Goal: Information Seeking & Learning: Learn about a topic

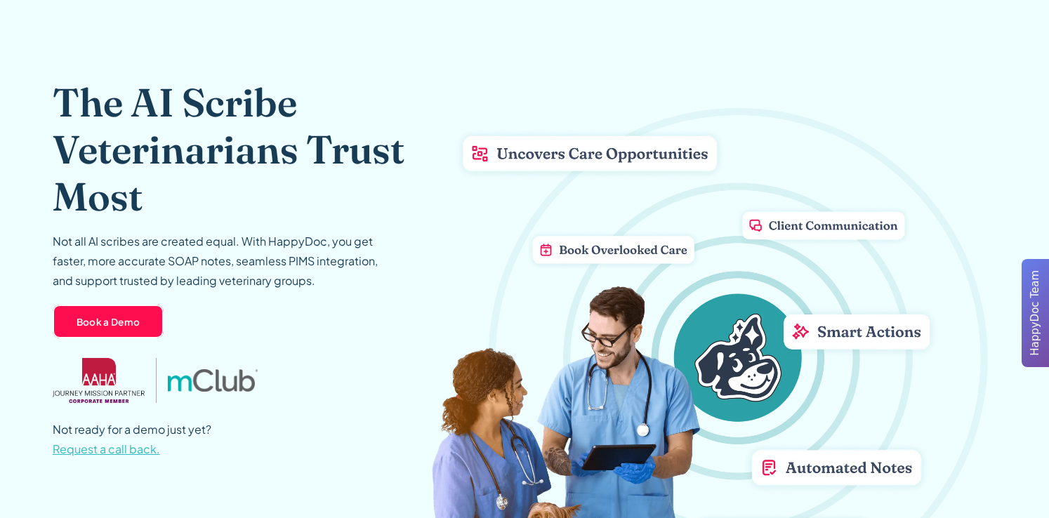
scroll to position [34, 0]
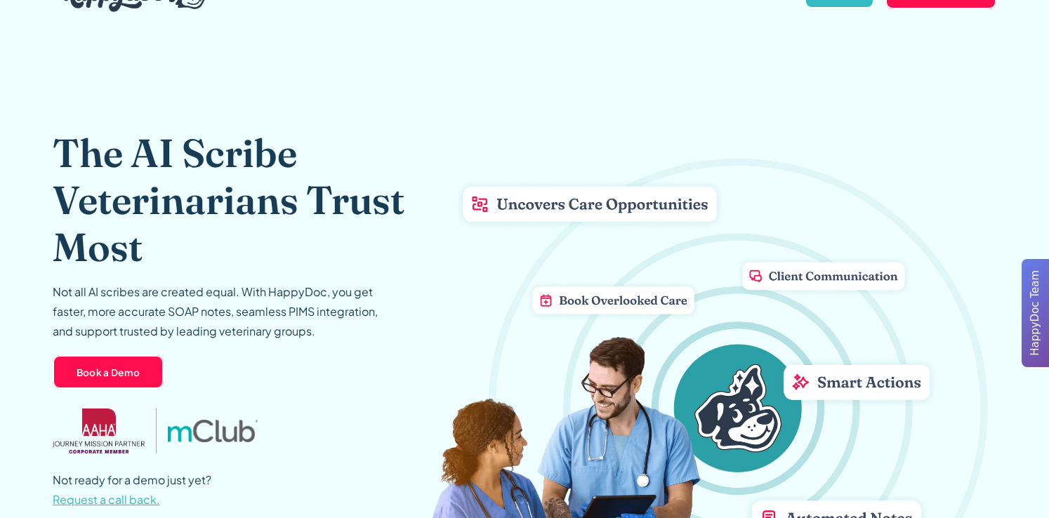
click at [350, 293] on p "Not all AI scribes are created equal. With HappyDoc, you get faster, more accur…" at bounding box center [221, 311] width 337 height 59
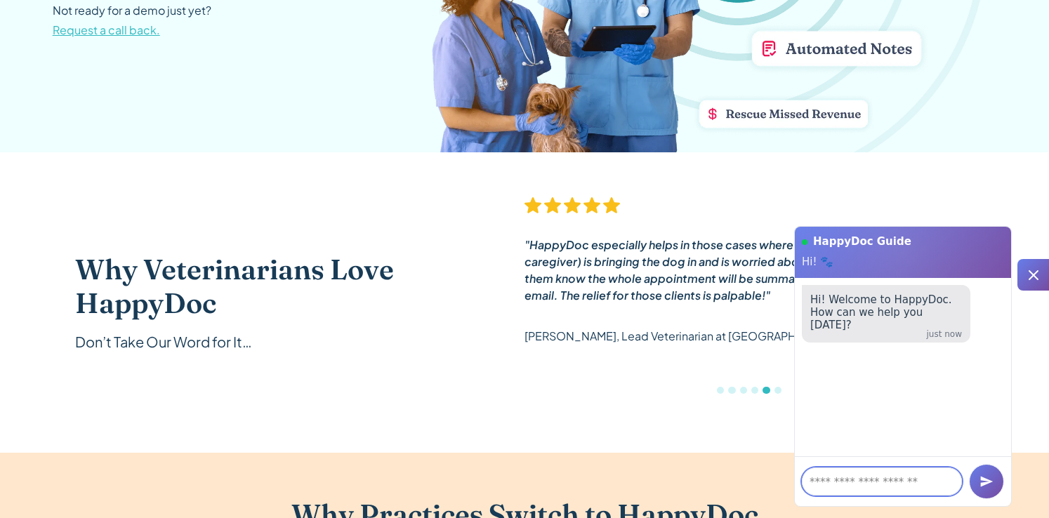
scroll to position [0, 0]
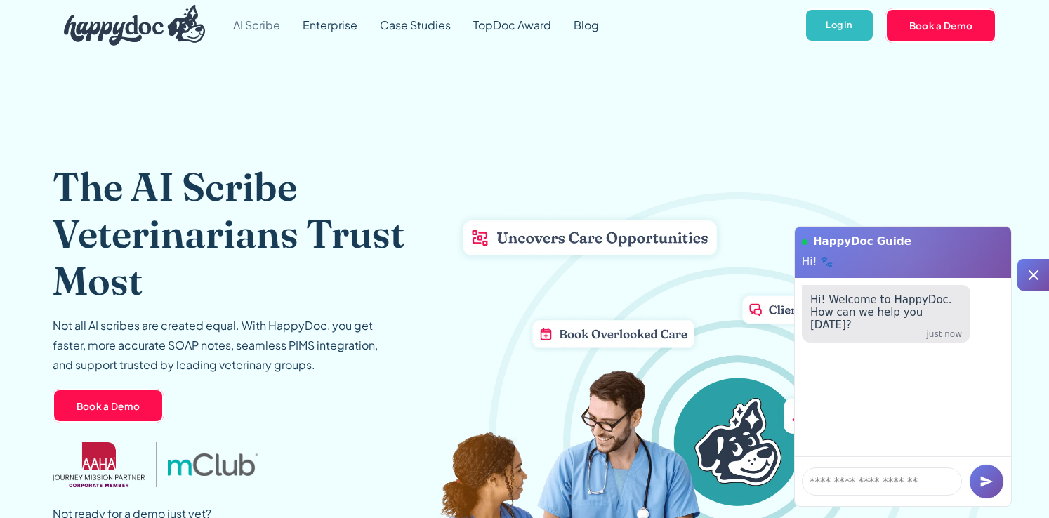
click at [259, 23] on link "AI Scribe" at bounding box center [256, 25] width 69 height 51
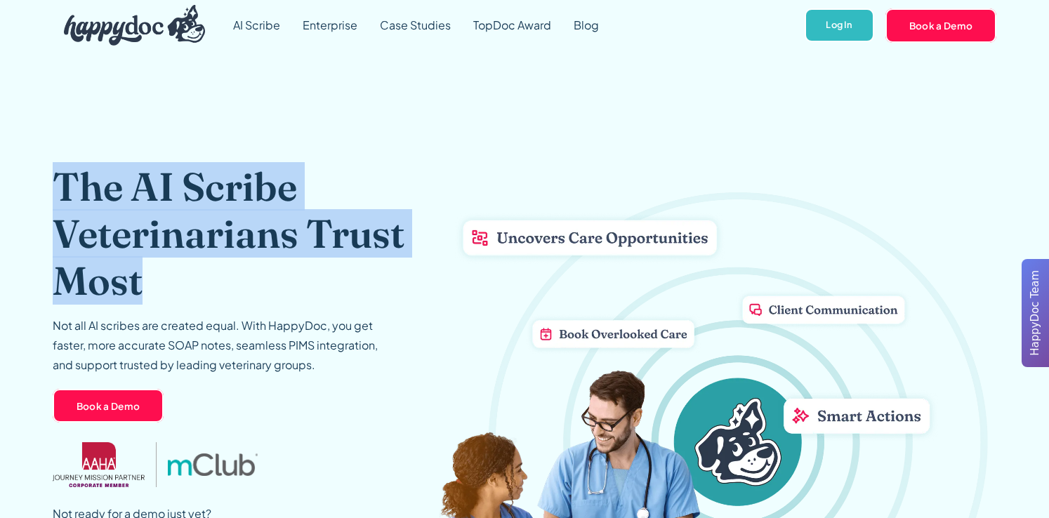
drag, startPoint x: 61, startPoint y: 181, endPoint x: 145, endPoint y: 281, distance: 131.0
click at [145, 281] on h1 "The AI Scribe Veterinarians Trust Most" at bounding box center [265, 234] width 425 height 142
copy h1 "The AI Scribe Veterinarians Trust Most"
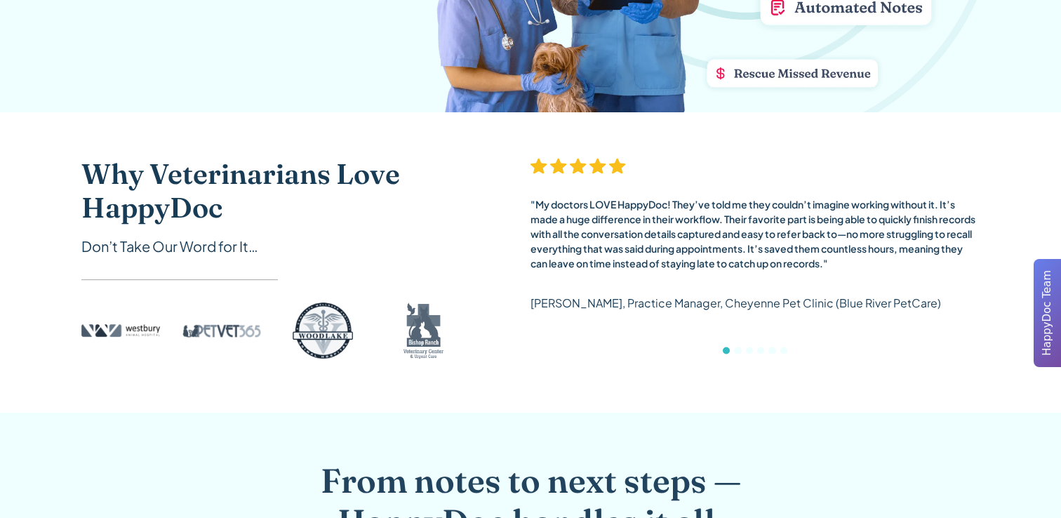
scroll to position [507, 0]
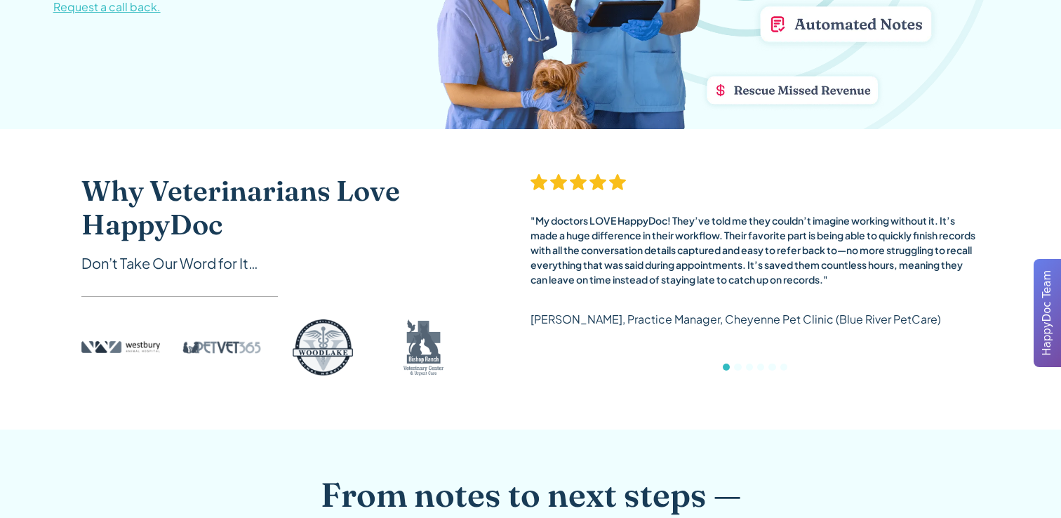
click at [736, 366] on div "Show slide 2 of 6" at bounding box center [737, 367] width 7 height 7
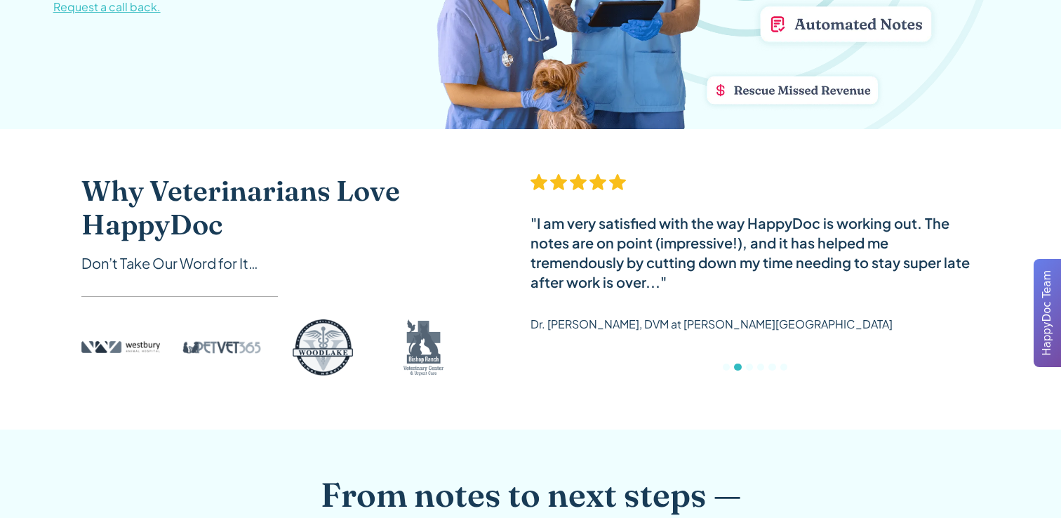
click at [748, 366] on div "Show slide 3 of 6" at bounding box center [749, 367] width 7 height 7
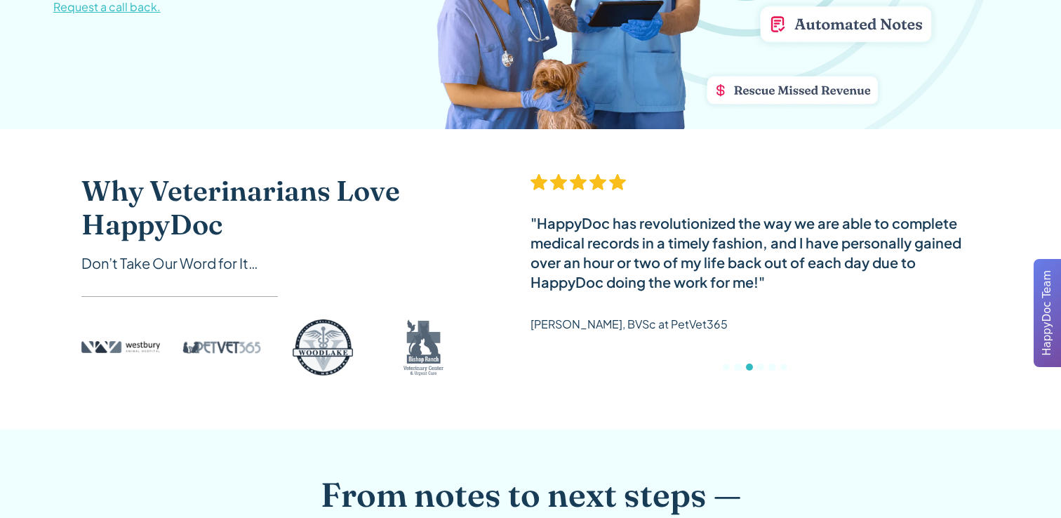
click at [760, 366] on div "Show slide 4 of 6" at bounding box center [760, 367] width 7 height 7
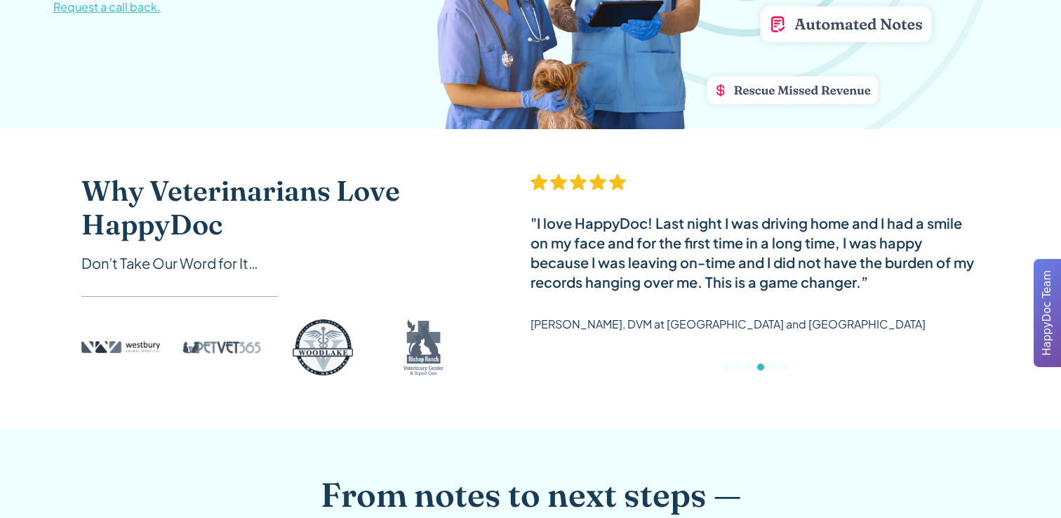
click at [774, 368] on div "Show slide 5 of 6" at bounding box center [772, 367] width 7 height 7
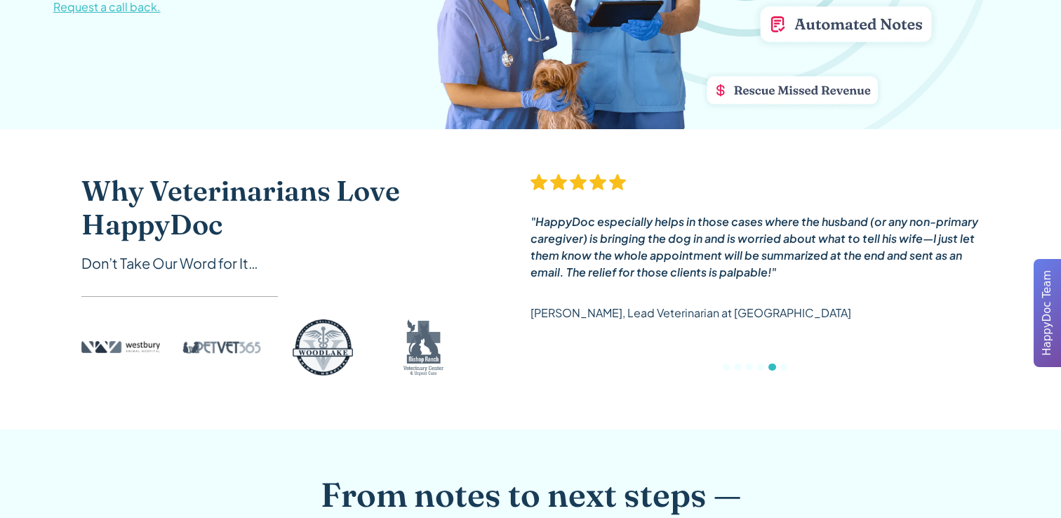
click at [787, 367] on div "Show slide 6 of 6" at bounding box center [783, 367] width 7 height 7
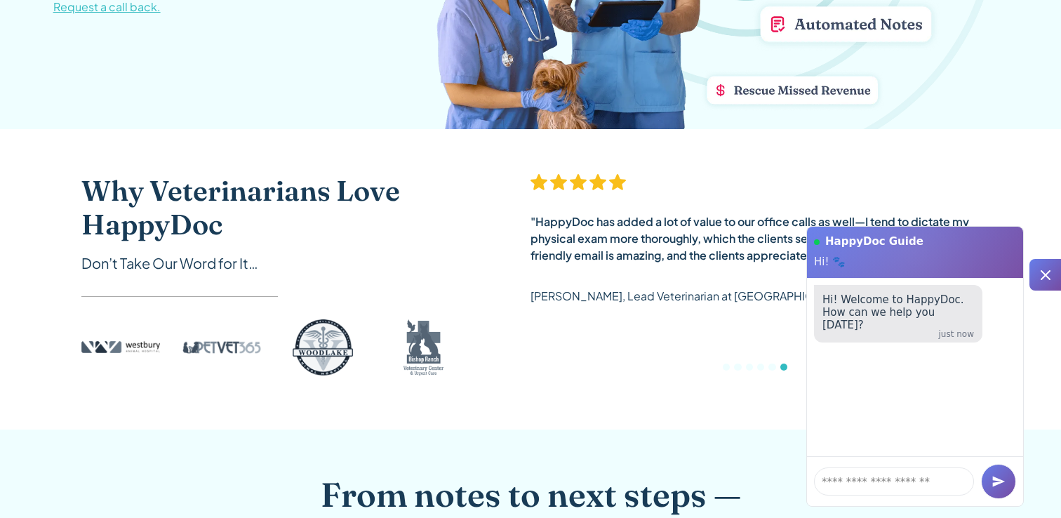
click at [1039, 274] on icon at bounding box center [1045, 275] width 17 height 17
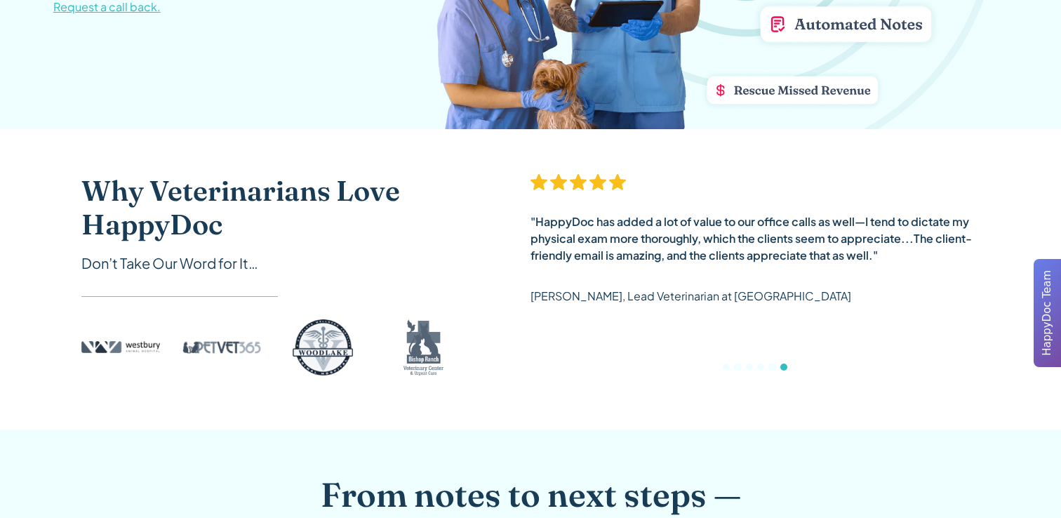
click at [772, 366] on div "Show slide 5 of 6" at bounding box center [772, 367] width 7 height 7
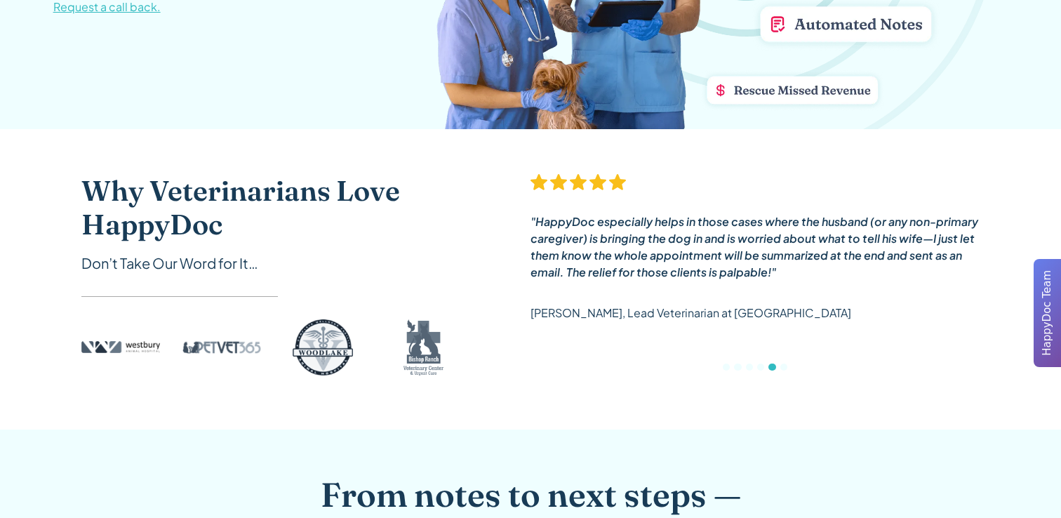
click at [758, 366] on div "Show slide 4 of 6" at bounding box center [760, 367] width 7 height 7
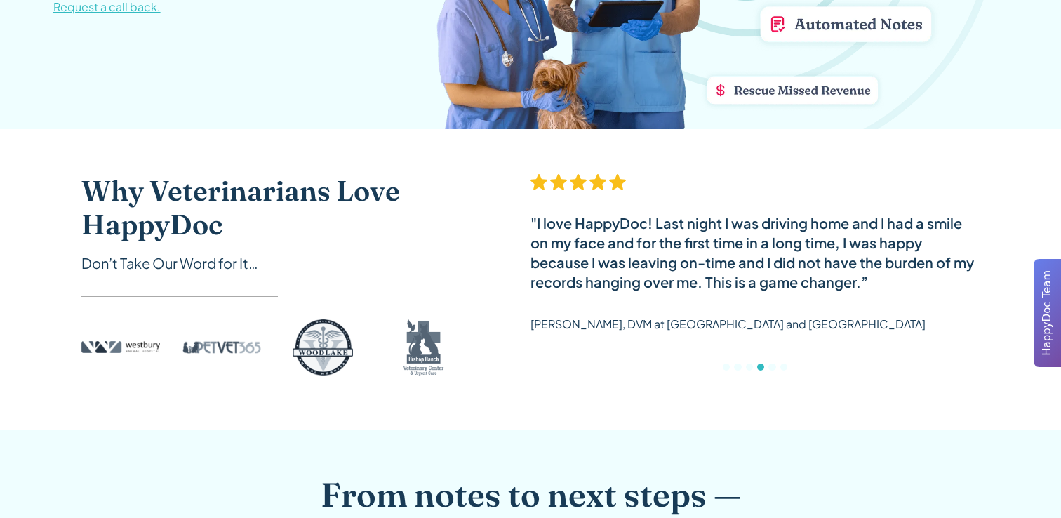
click at [748, 366] on div "Show slide 3 of 6" at bounding box center [749, 367] width 7 height 7
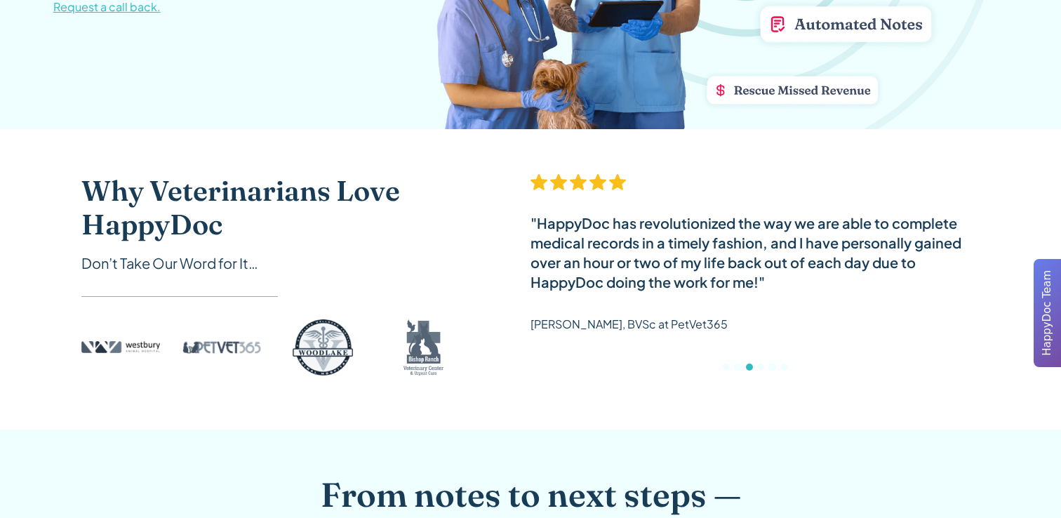
click at [735, 365] on div "Show slide 2 of 6" at bounding box center [737, 367] width 7 height 7
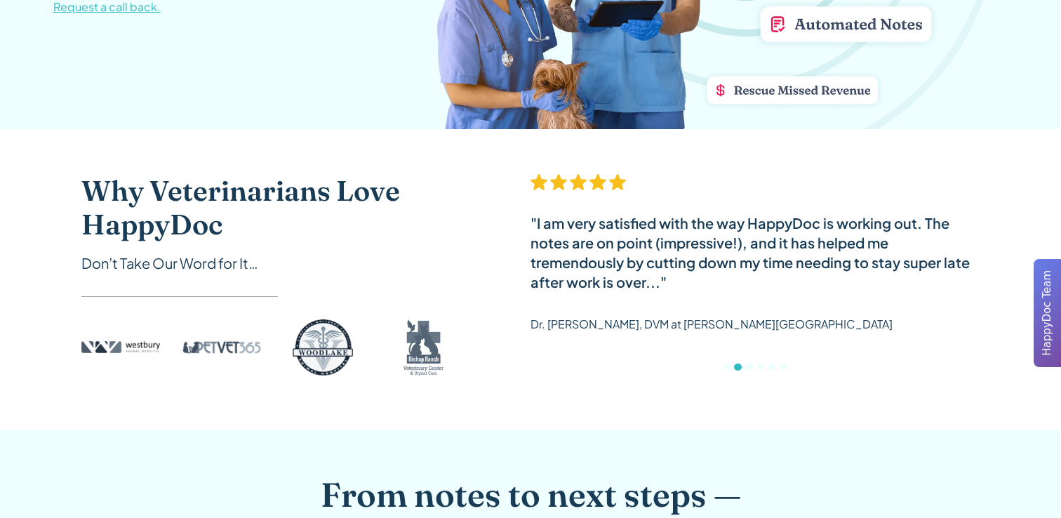
click at [724, 366] on div "Show slide 1 of 6" at bounding box center [726, 367] width 7 height 7
